Goal: Information Seeking & Learning: Learn about a topic

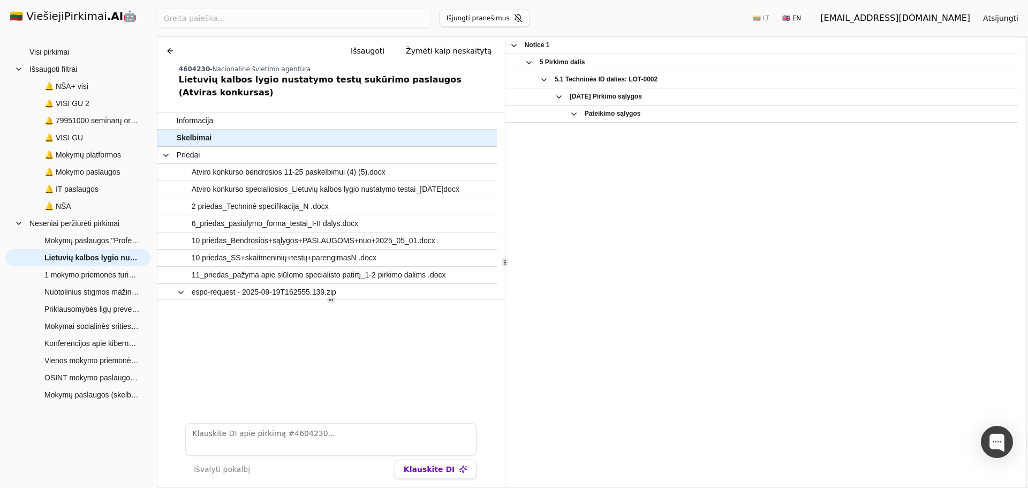
scroll to position [1161, 0]
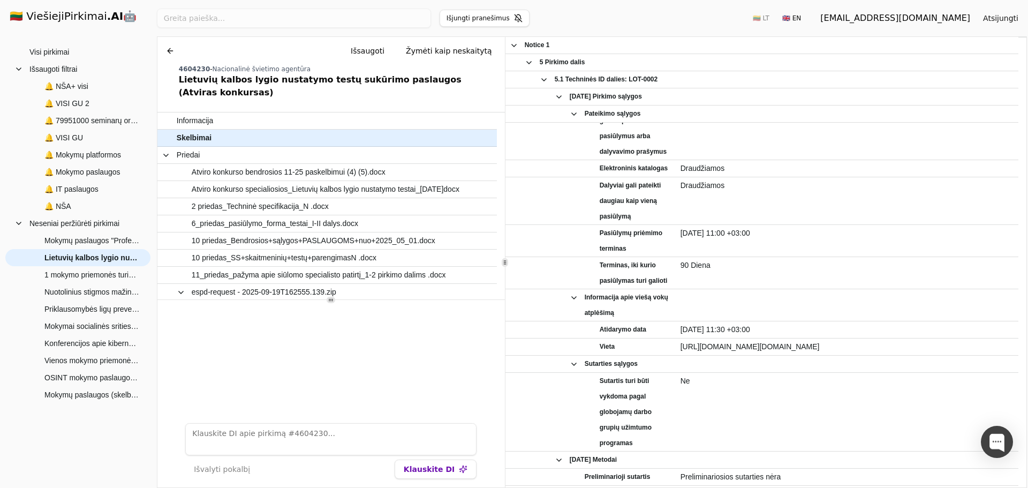
click at [581, 24] on div "Ieškoti Išjungti pranešimus 🇱🇹 LT 🇬🇧 EN guviesieji@gmail.com Atsijungti" at bounding box center [592, 18] width 870 height 36
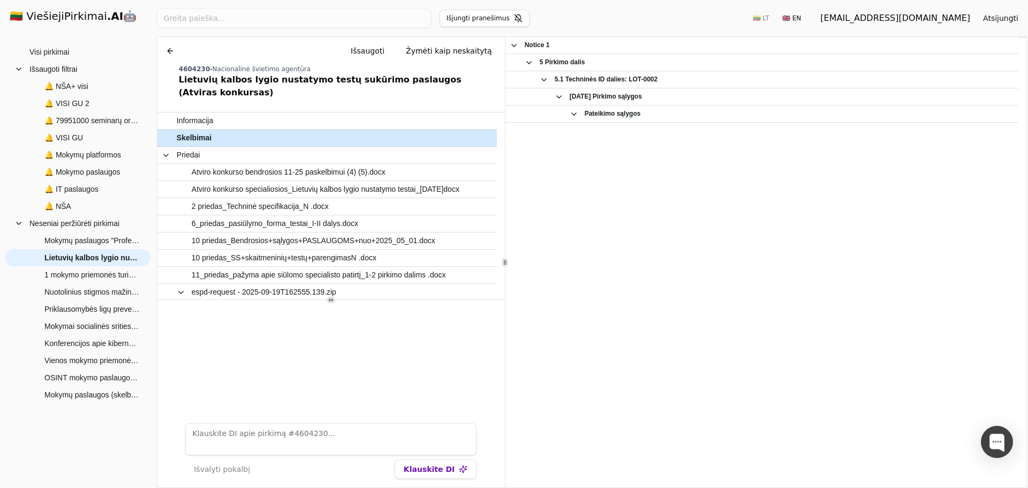
scroll to position [1161, 0]
